Goal: Find specific page/section: Find specific page/section

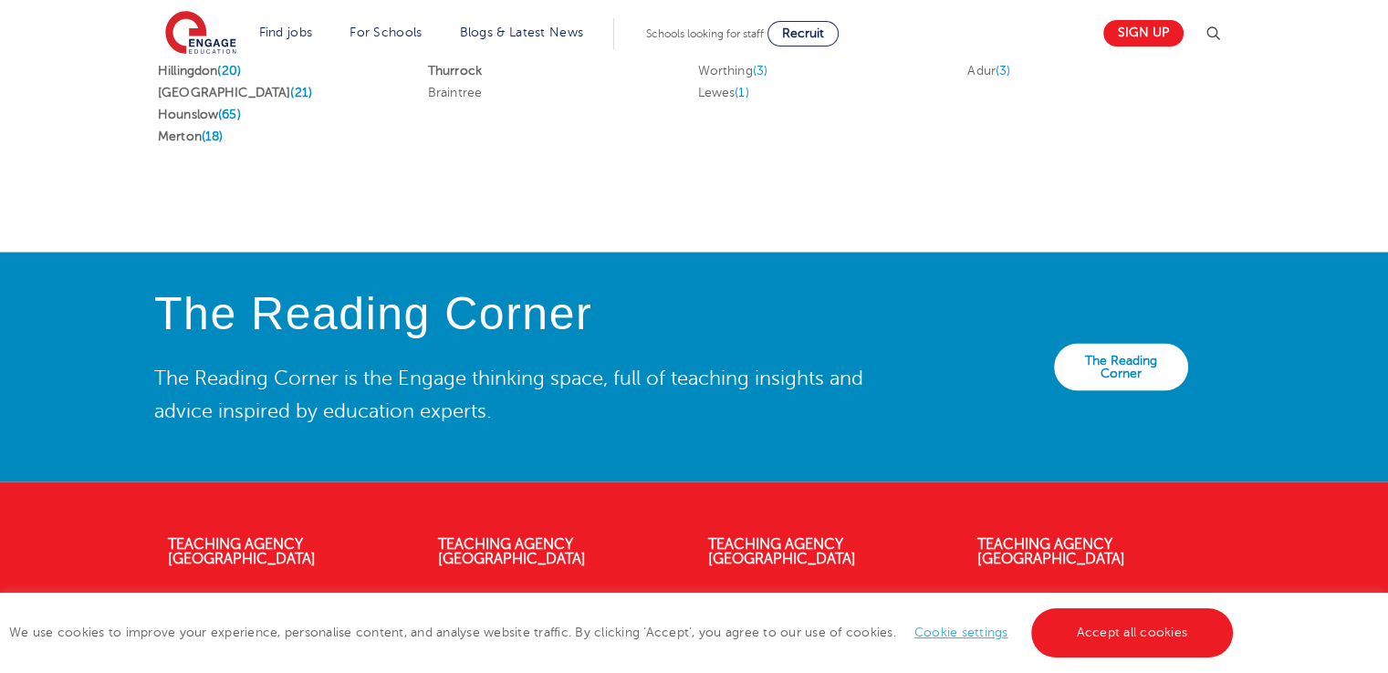
scroll to position [3553, 0]
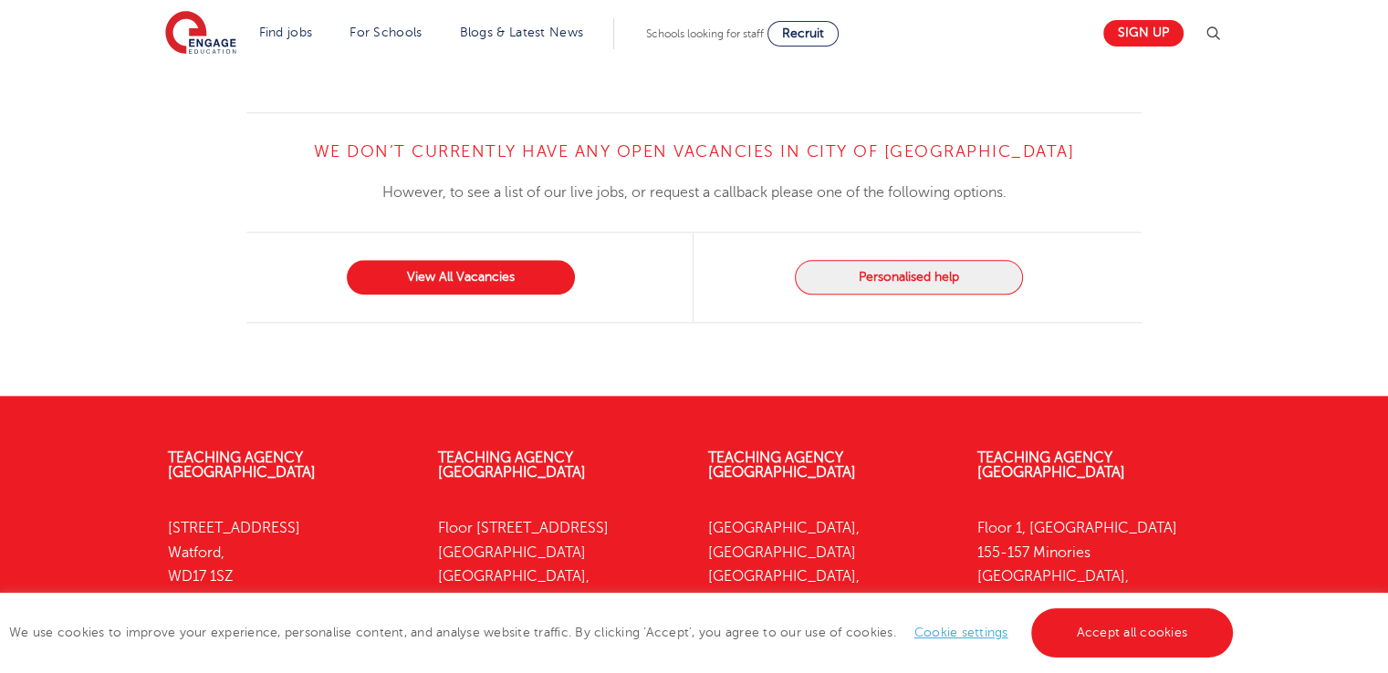
scroll to position [1954, 0]
